Goal: Task Accomplishment & Management: Manage account settings

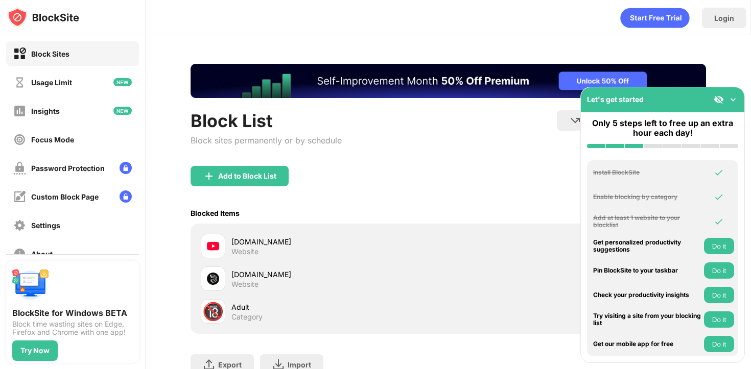
click at [734, 99] on img at bounding box center [733, 100] width 10 height 10
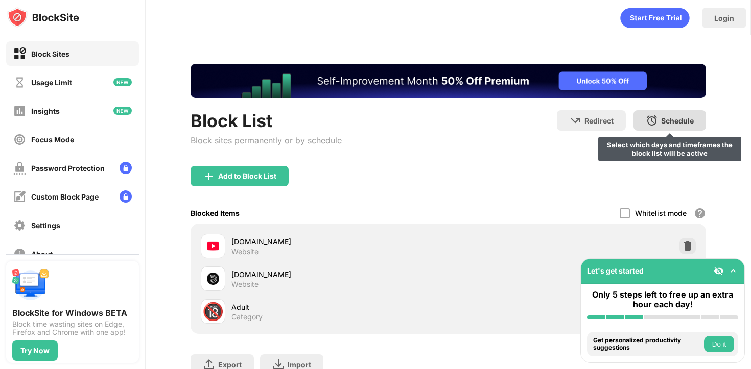
click at [659, 117] on div "Schedule Select which days and timeframes the block list will be active" at bounding box center [670, 120] width 73 height 20
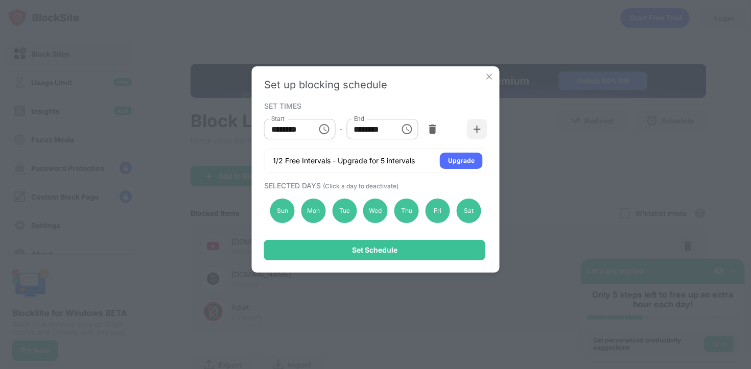
click at [489, 76] on img at bounding box center [489, 77] width 10 height 10
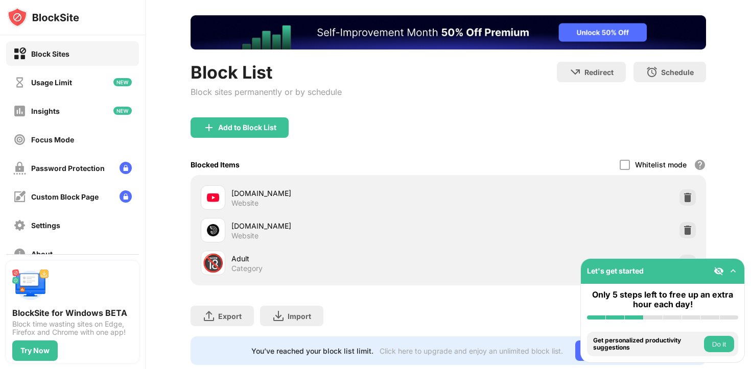
scroll to position [73, 0]
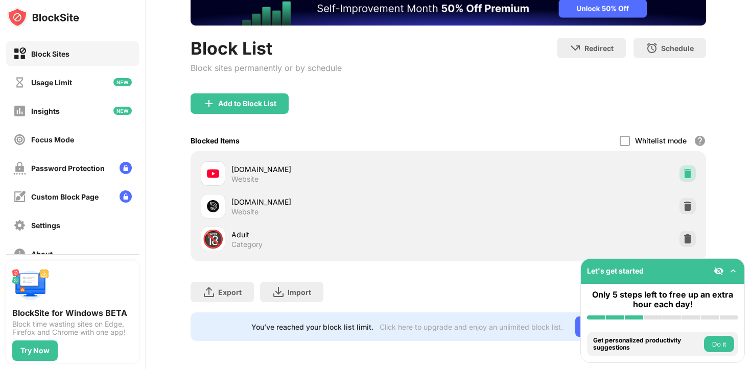
click at [693, 179] on div at bounding box center [688, 174] width 16 height 16
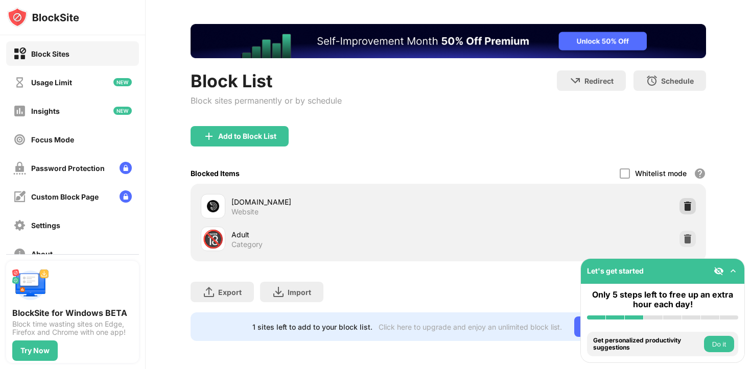
click at [688, 198] on div at bounding box center [688, 206] width 16 height 16
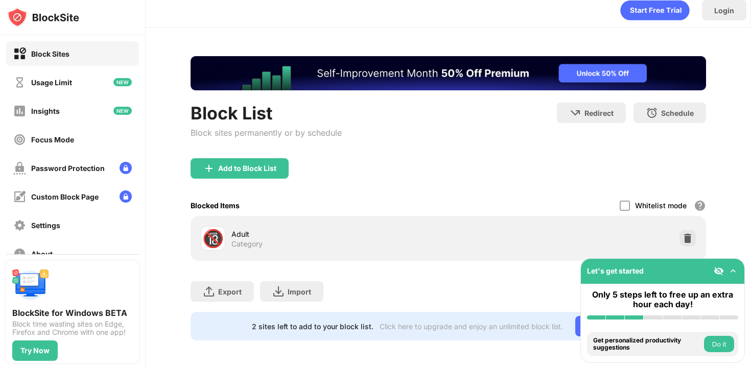
scroll to position [7, 0]
